Goal: Find specific fact: Find contact information

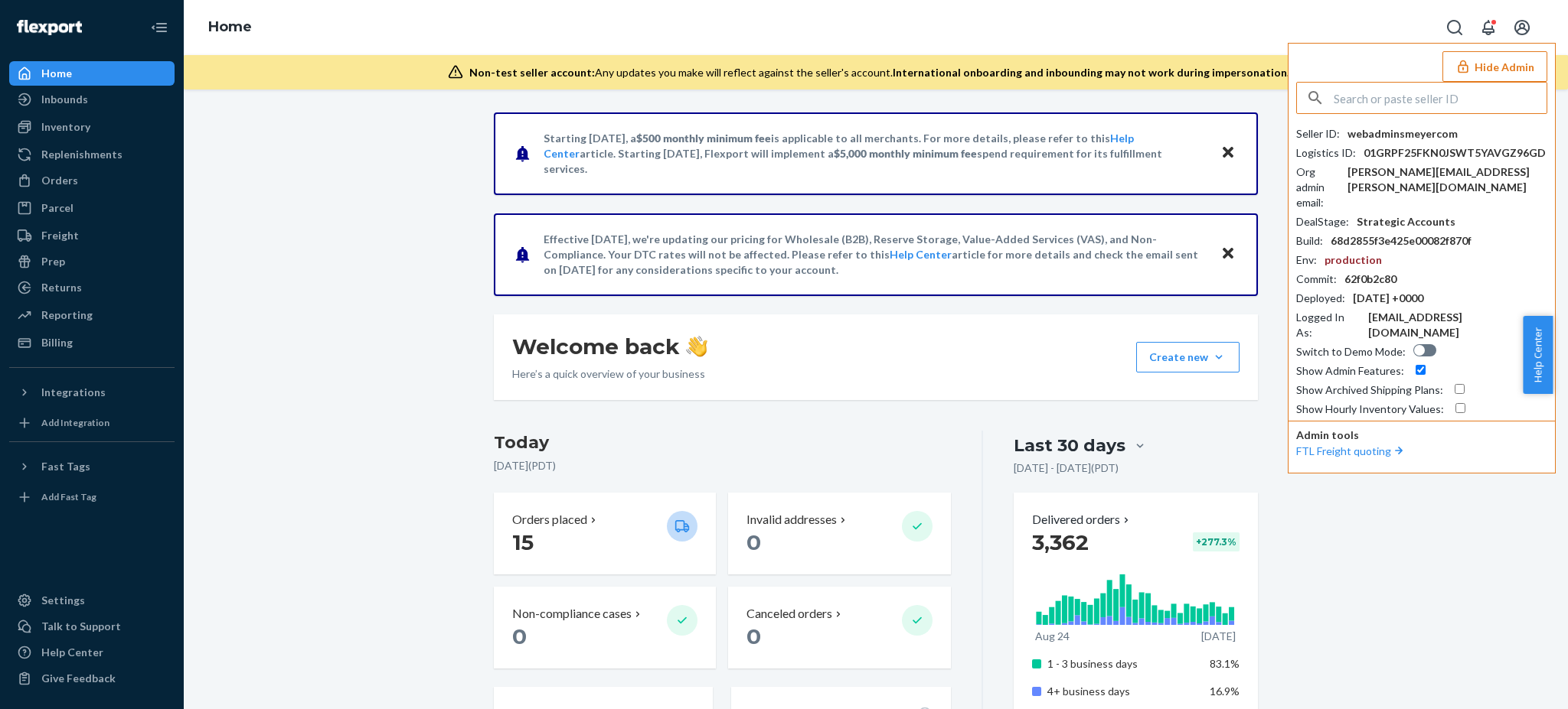
click at [1376, 98] on input "text" at bounding box center [1440, 98] width 213 height 31
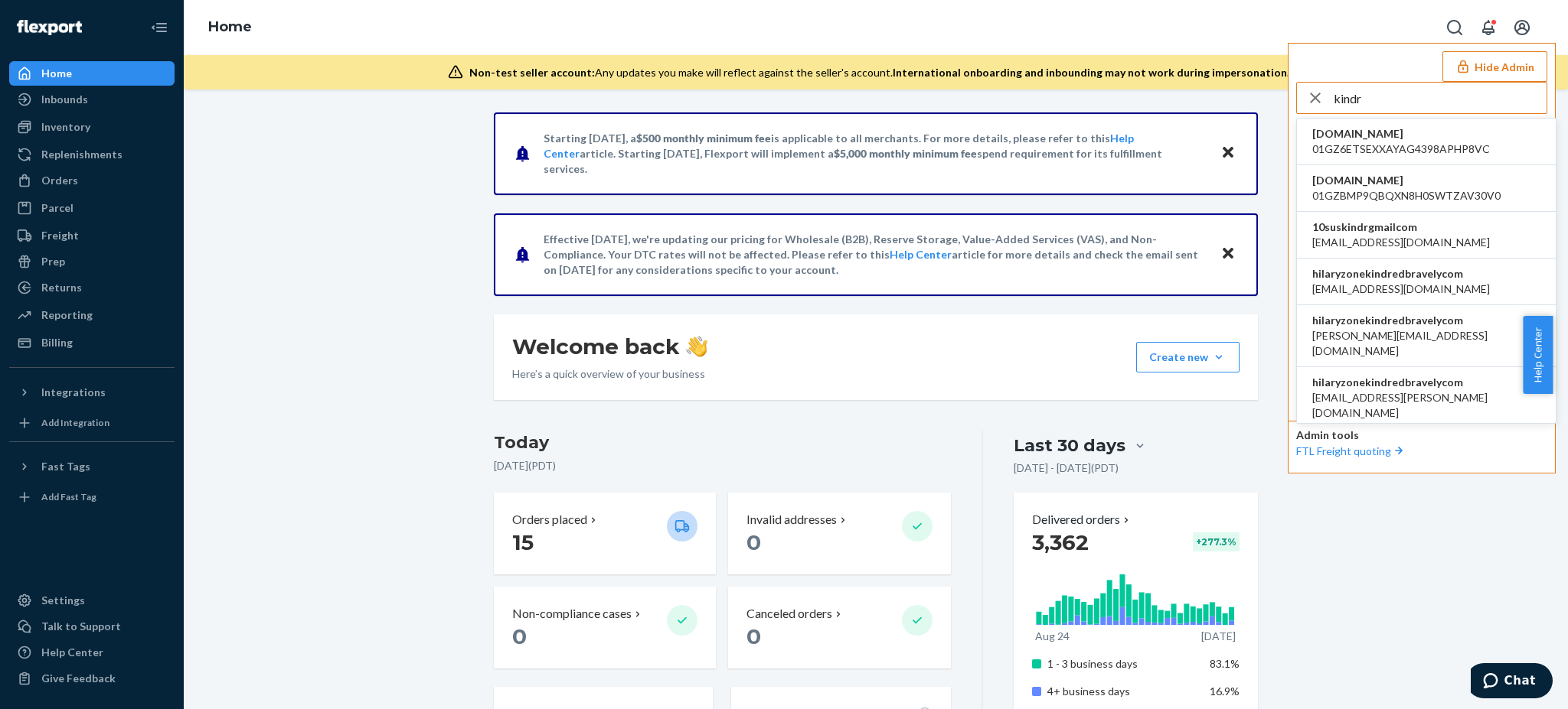
type input "kindr"
click at [1396, 281] on span "[EMAIL_ADDRESS][DOMAIN_NAME]" at bounding box center [1401, 289] width 178 height 15
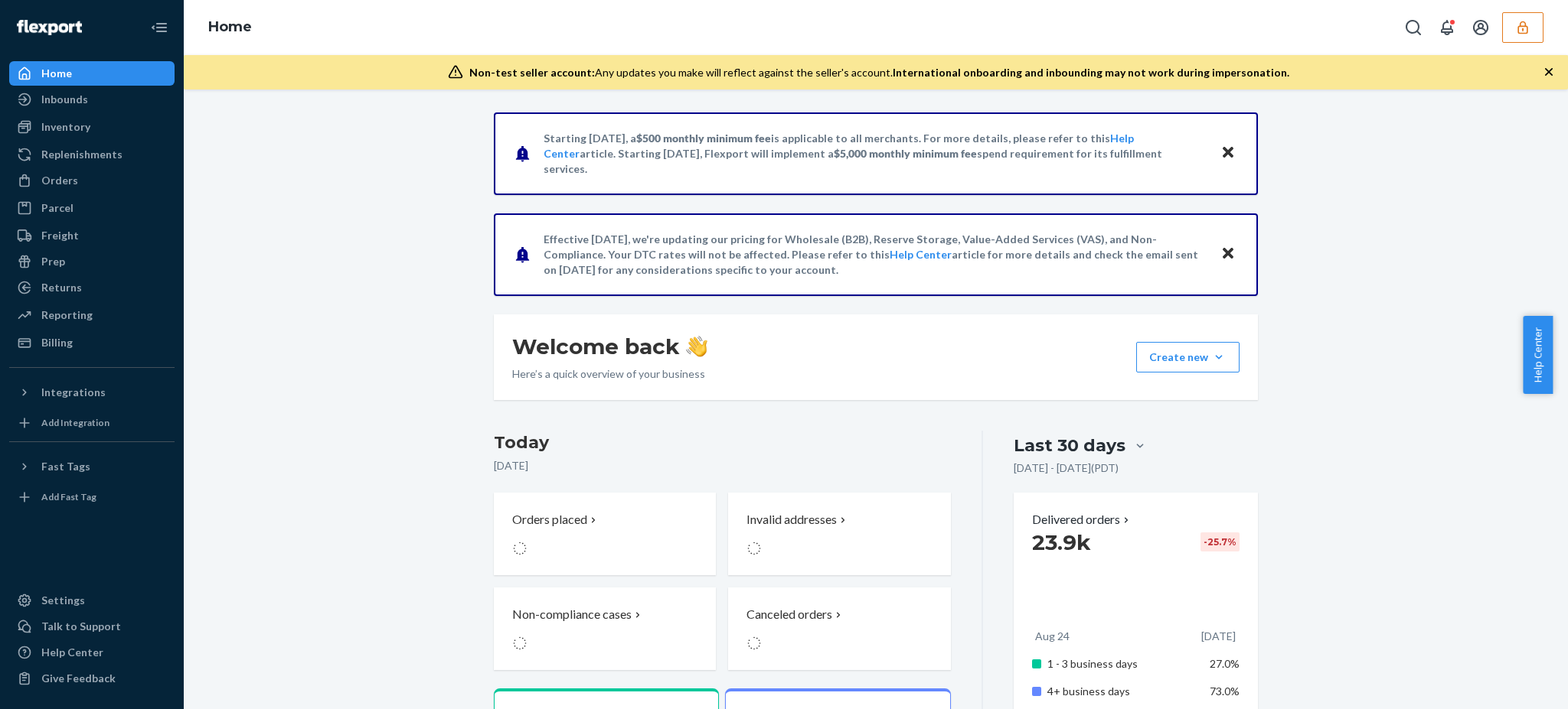
click at [1523, 35] on button "button" at bounding box center [1523, 27] width 41 height 31
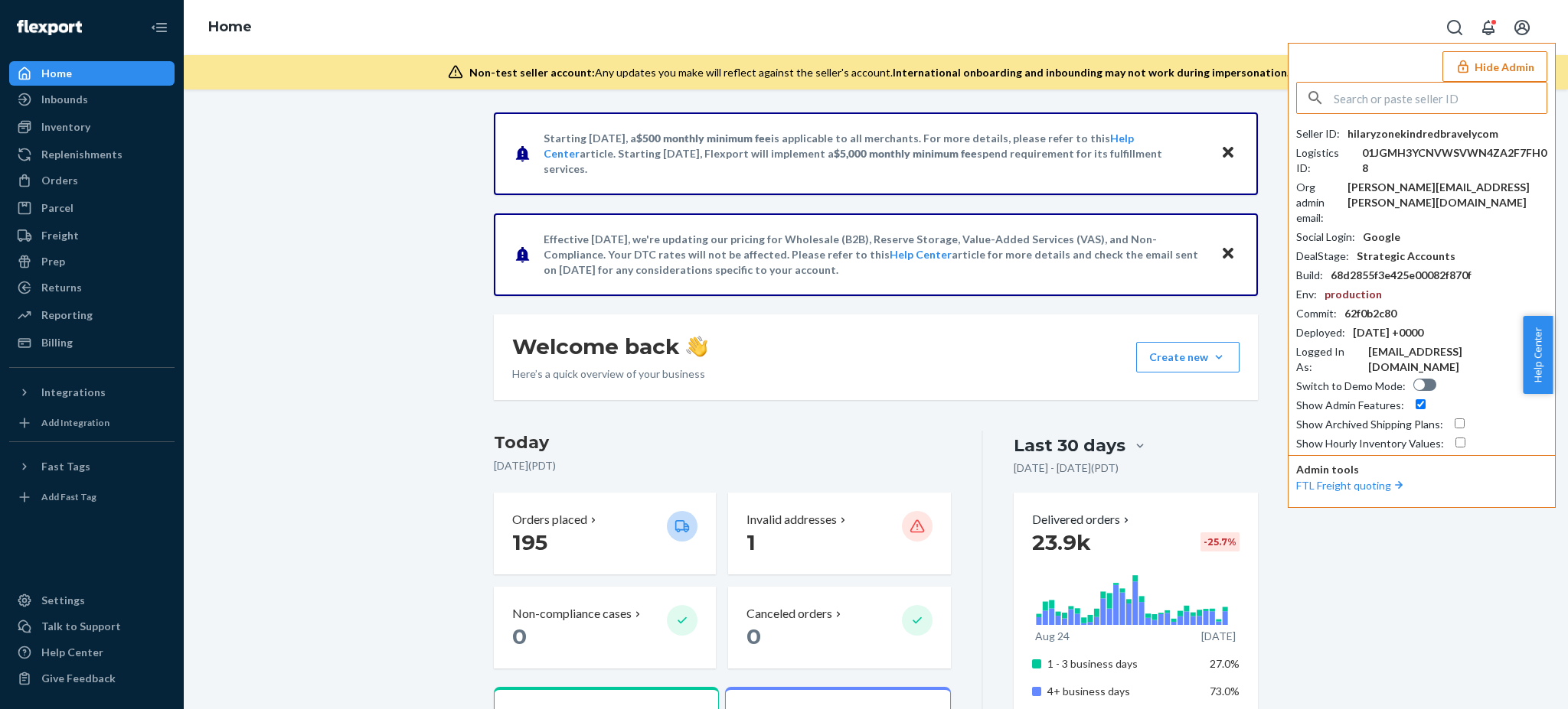
click at [1411, 133] on div "hilaryzonekindredbravelycom" at bounding box center [1423, 134] width 151 height 15
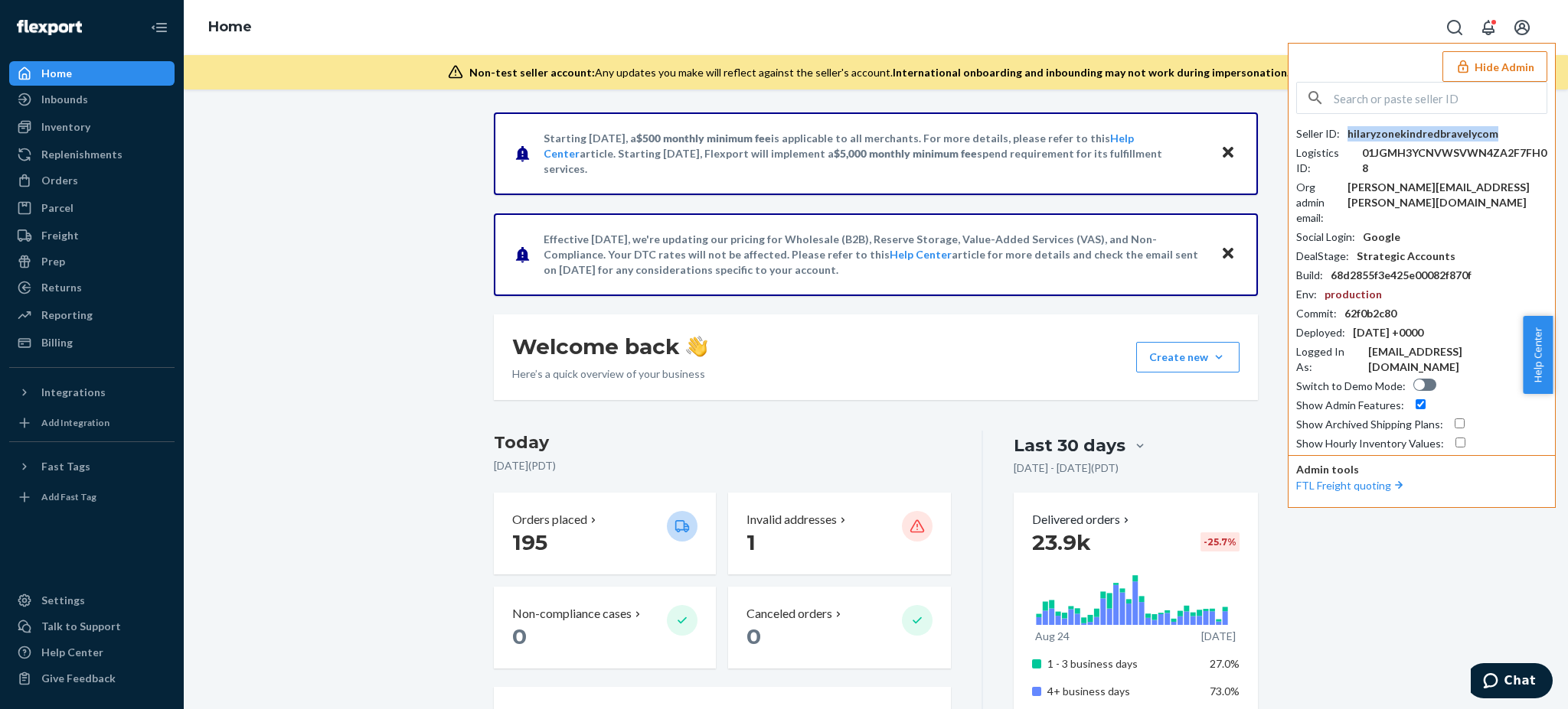
copy div "hilaryzonekindredbravelycom"
